Goal: Task Accomplishment & Management: Use online tool/utility

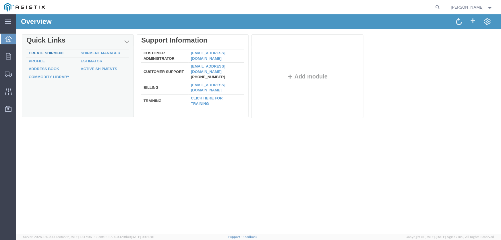
click at [35, 51] on link "Create Shipment" at bounding box center [45, 53] width 35 height 4
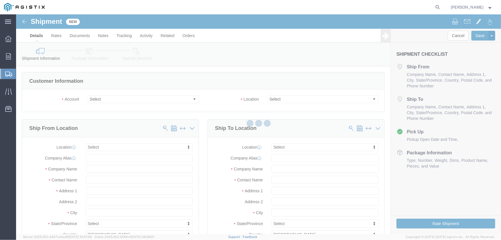
select select
